Goal: Communication & Community: Participate in discussion

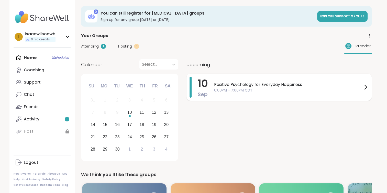
click at [313, 88] on span "6:00PM - 7:00PM CDT" at bounding box center [288, 90] width 148 height 5
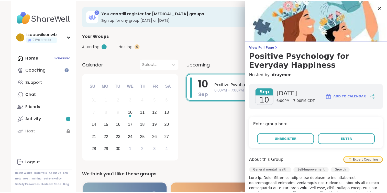
scroll to position [23, 0]
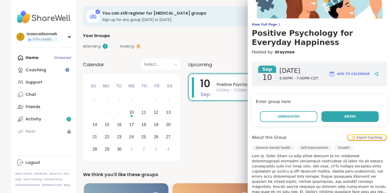
click at [335, 120] on button "Enter" at bounding box center [349, 116] width 57 height 11
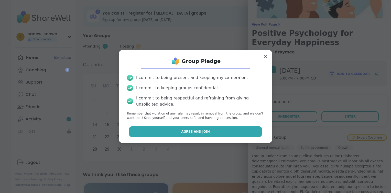
click at [223, 129] on button "Agree and Join" at bounding box center [195, 131] width 133 height 11
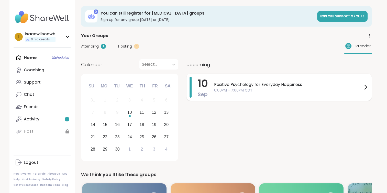
click at [240, 88] on span "6:00PM - 7:00PM CDT" at bounding box center [288, 90] width 148 height 5
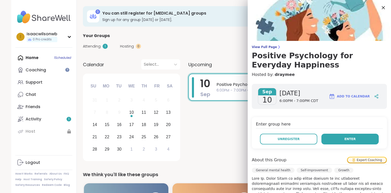
click at [328, 136] on button "Enter" at bounding box center [349, 139] width 57 height 11
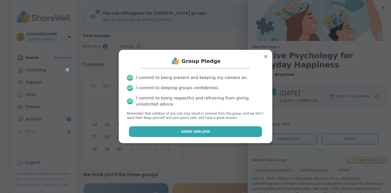
click at [220, 129] on button "Agree and Join" at bounding box center [195, 131] width 133 height 11
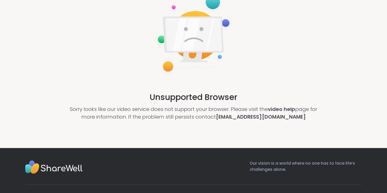
scroll to position [48, 0]
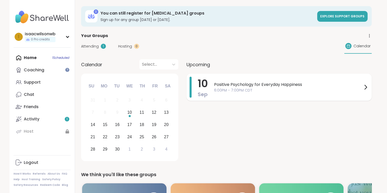
click at [339, 89] on span "6:00PM - 7:00PM CDT" at bounding box center [288, 90] width 148 height 5
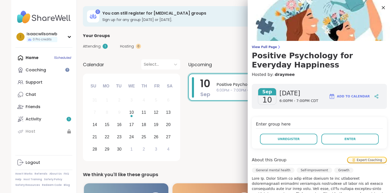
drag, startPoint x: 346, startPoint y: 140, endPoint x: 328, endPoint y: 147, distance: 19.2
click at [328, 147] on div "Enter group here Unregister Enter" at bounding box center [319, 132] width 135 height 31
click at [333, 142] on button "Enter" at bounding box center [349, 139] width 57 height 11
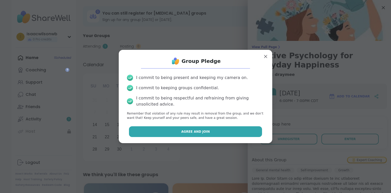
click at [246, 133] on button "Agree and Join" at bounding box center [195, 131] width 133 height 11
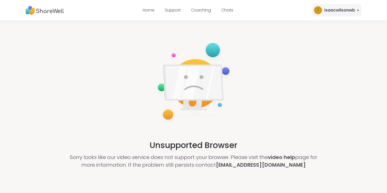
click at [348, 10] on div "isaacwilsonwb" at bounding box center [339, 10] width 31 height 6
click at [275, 40] on div "Unsupported Browser Sorry looks like our video service does not support your br…" at bounding box center [193, 104] width 387 height 168
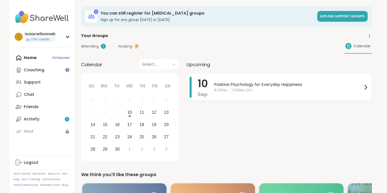
click at [288, 84] on span "Positive Psychology for Everyday Happiness" at bounding box center [288, 85] width 148 height 6
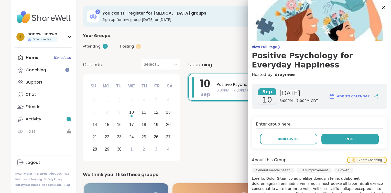
click at [331, 138] on button "Enter" at bounding box center [349, 139] width 57 height 11
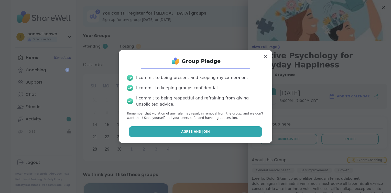
click at [243, 132] on button "Agree and Join" at bounding box center [195, 131] width 133 height 11
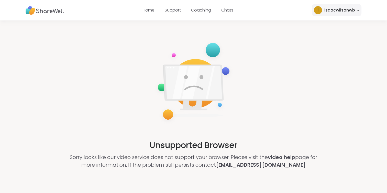
click at [179, 11] on link "Support" at bounding box center [173, 10] width 16 height 6
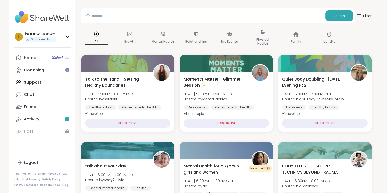
scroll to position [36, 0]
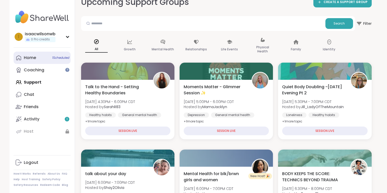
click at [41, 59] on link "Home 1 Scheduled" at bounding box center [42, 58] width 57 height 12
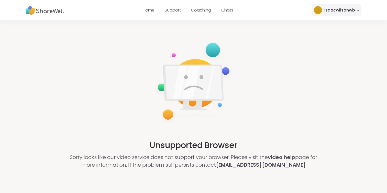
click at [51, 16] on img at bounding box center [45, 10] width 38 height 14
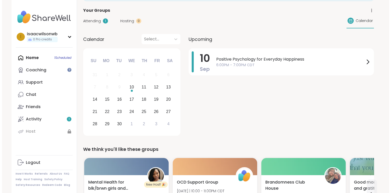
scroll to position [24, 0]
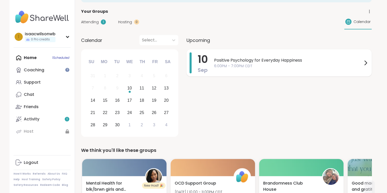
click at [230, 71] on div "Positive Psychology for Everyday Happiness 6:00PM - 7:00PM CDT" at bounding box center [291, 62] width 155 height 21
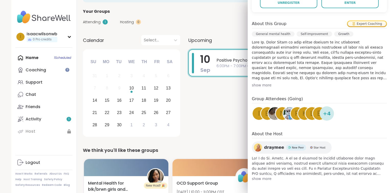
scroll to position [136, 0]
click at [261, 178] on span "show more" at bounding box center [319, 178] width 135 height 5
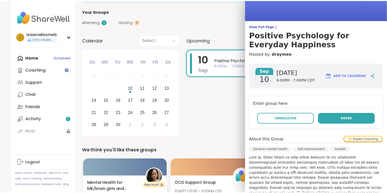
scroll to position [20, 0]
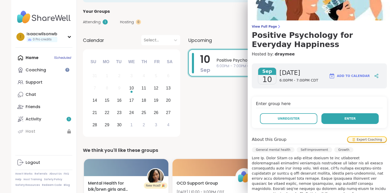
click at [337, 120] on button "Enter" at bounding box center [349, 118] width 57 height 11
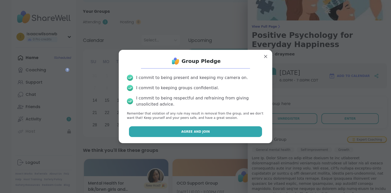
click at [225, 130] on button "Agree and Join" at bounding box center [195, 131] width 133 height 11
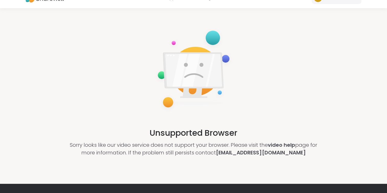
scroll to position [10, 0]
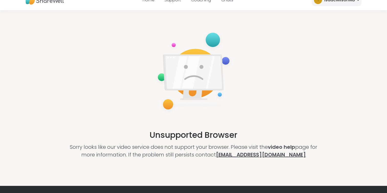
click at [255, 155] on link "[EMAIL_ADDRESS][DOMAIN_NAME]" at bounding box center [261, 154] width 90 height 7
click at [262, 156] on link "[EMAIL_ADDRESS][DOMAIN_NAME]" at bounding box center [261, 154] width 90 height 7
click at [261, 156] on link "[EMAIL_ADDRESS][DOMAIN_NAME]" at bounding box center [261, 154] width 90 height 7
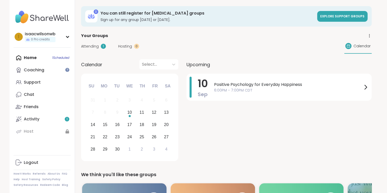
click at [216, 116] on div "10 Sep Positive Psychology for Everyday Happiness 6:00PM - 7:00PM CDT" at bounding box center [279, 118] width 185 height 89
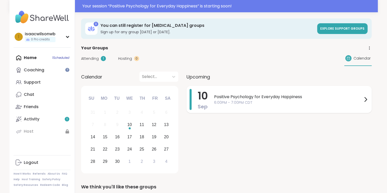
click at [240, 96] on span "Positive Psychology for Everyday Happiness" at bounding box center [288, 97] width 148 height 6
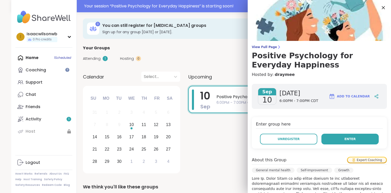
click at [344, 138] on span "Enter" at bounding box center [349, 139] width 11 height 5
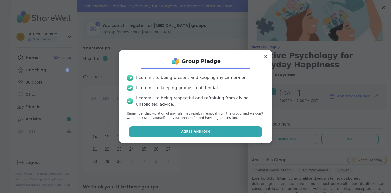
click at [231, 129] on button "Agree and Join" at bounding box center [195, 131] width 133 height 11
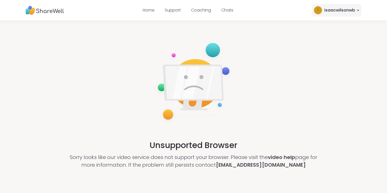
click at [340, 9] on div "isaacwilsonwb" at bounding box center [339, 10] width 31 height 6
click at [294, 41] on div "Unsupported Browser Sorry looks like our video service does not support your br…" at bounding box center [193, 104] width 387 height 168
click at [326, 9] on div "isaacwilsonwb" at bounding box center [339, 10] width 31 height 6
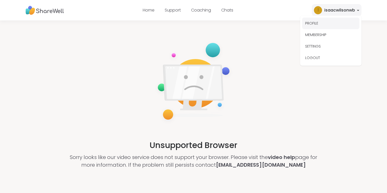
click at [320, 24] on button "PROFILE" at bounding box center [330, 24] width 57 height 12
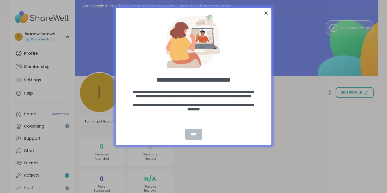
click at [196, 132] on div "****" at bounding box center [193, 134] width 17 height 11
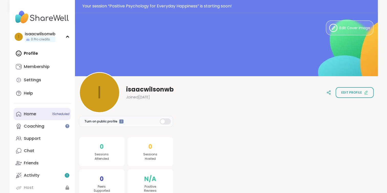
click at [45, 113] on link "Home 1 Scheduled" at bounding box center [42, 114] width 57 height 12
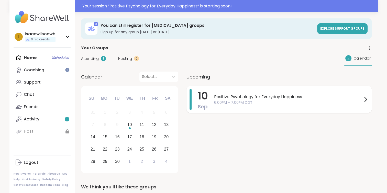
click at [224, 92] on div "Positive Psychology for Everyday Happiness 6:00PM - 7:00PM CDT" at bounding box center [291, 99] width 155 height 21
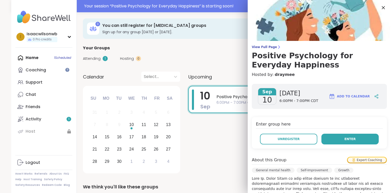
click at [326, 138] on button "Enter" at bounding box center [349, 139] width 57 height 11
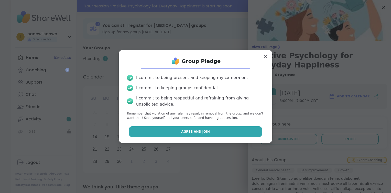
click at [248, 132] on button "Agree and Join" at bounding box center [195, 131] width 133 height 11
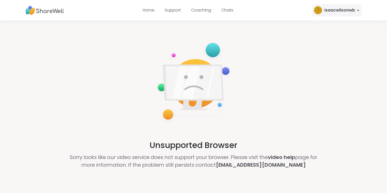
click at [349, 10] on div "isaacwilsonwb" at bounding box center [339, 10] width 31 height 6
